Goal: Transaction & Acquisition: Purchase product/service

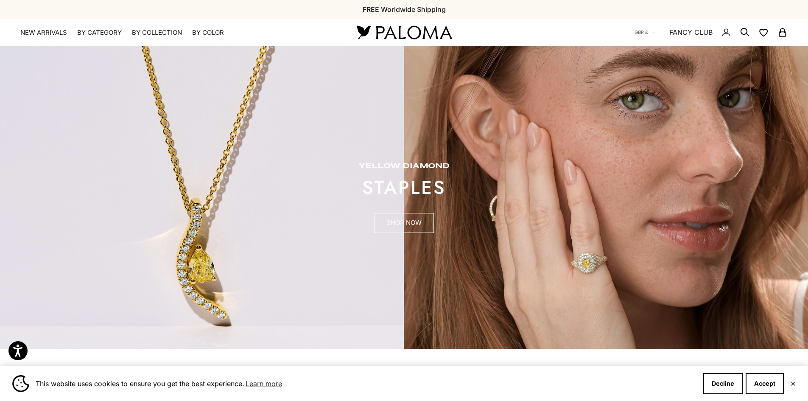
click at [405, 221] on link "SHOP NOW" at bounding box center [404, 223] width 60 height 20
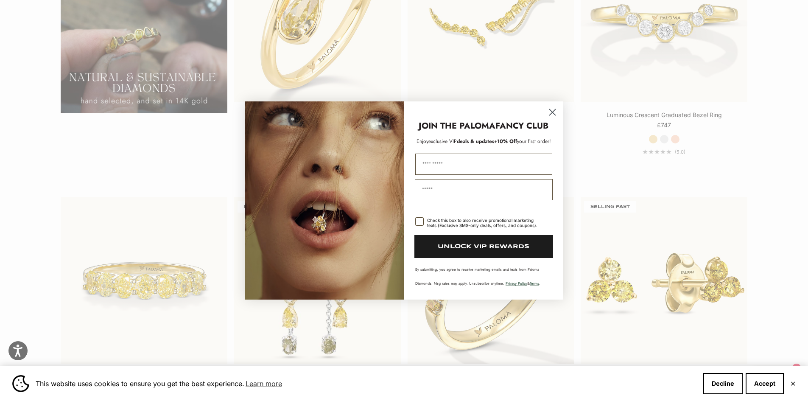
scroll to position [976, 0]
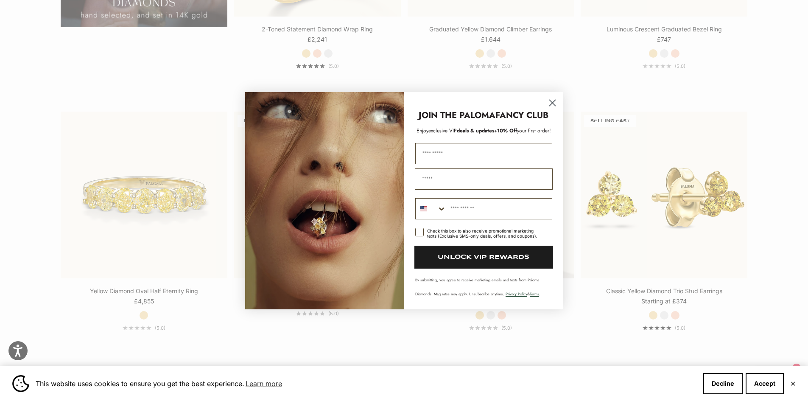
click at [551, 102] on icon "Close dialog" at bounding box center [552, 103] width 6 height 6
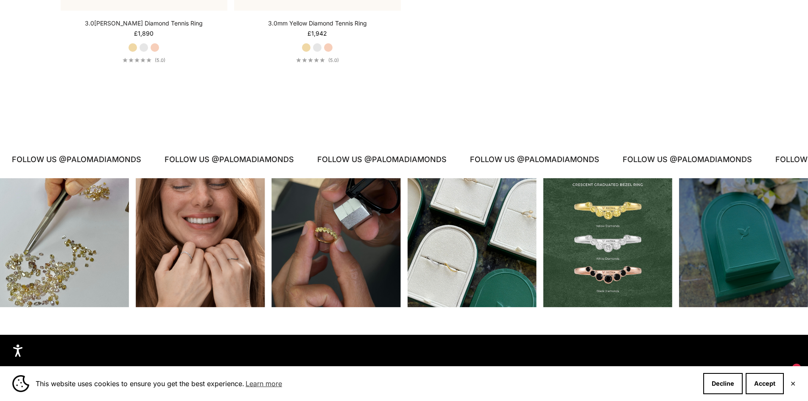
scroll to position [4708, 0]
